Goal: Navigation & Orientation: Find specific page/section

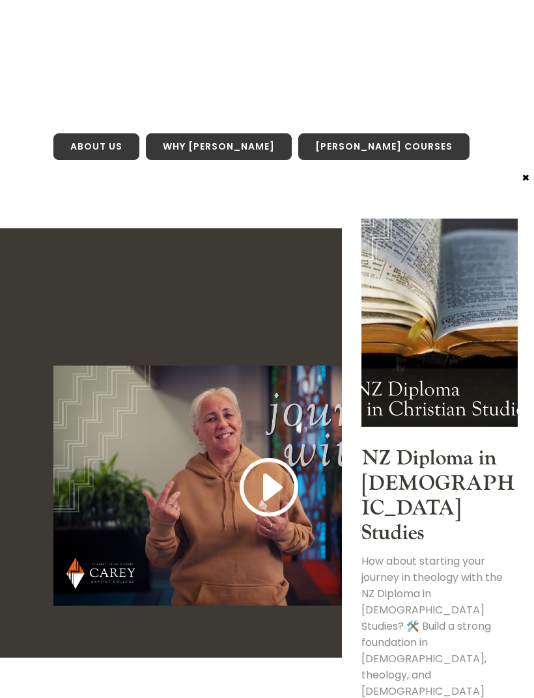
scroll to position [1181, 0]
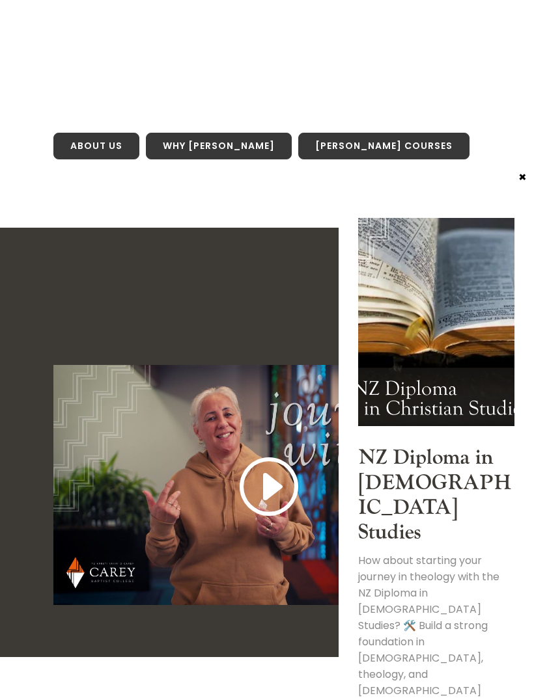
click at [521, 171] on button "×" at bounding box center [522, 177] width 13 height 12
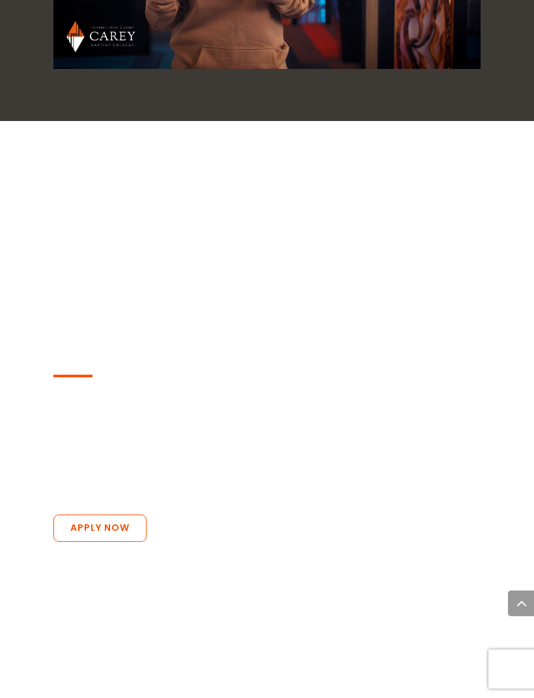
scroll to position [1789, 0]
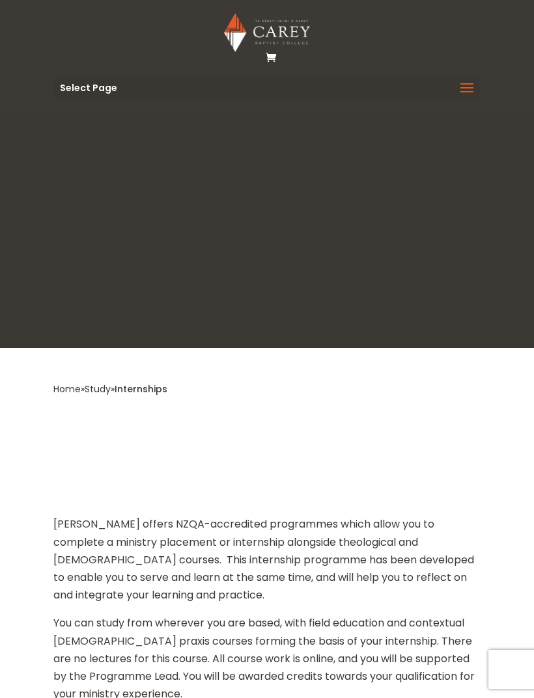
click at [459, 83] on span at bounding box center [466, 96] width 21 height 36
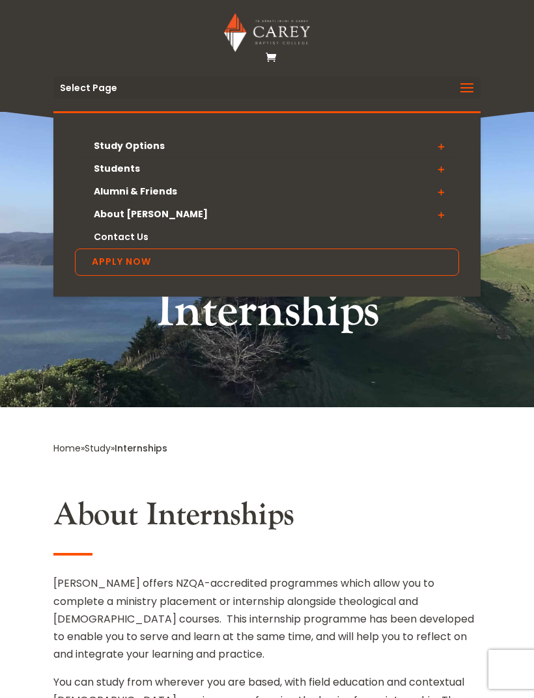
click at [447, 142] on span at bounding box center [440, 146] width 36 height 23
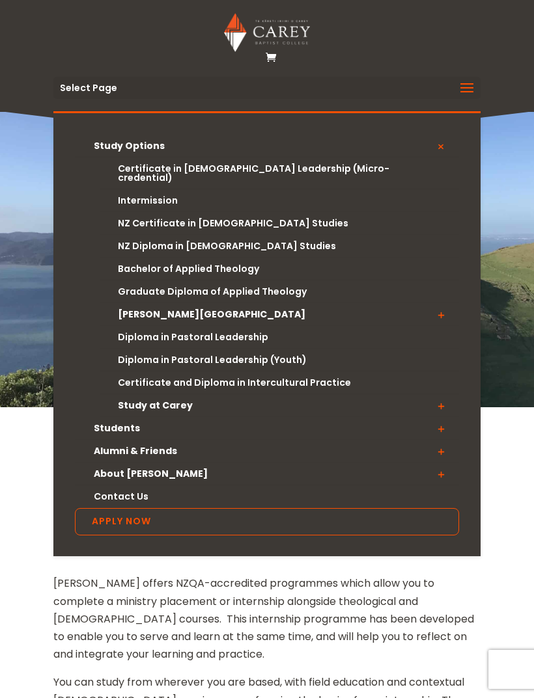
click at [149, 197] on link "Intermission" at bounding box center [279, 200] width 359 height 23
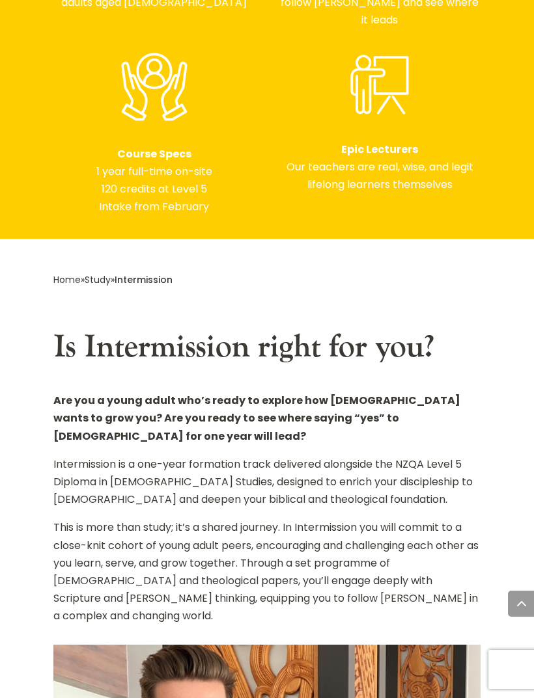
scroll to position [774, 0]
